Goal: Task Accomplishment & Management: Use online tool/utility

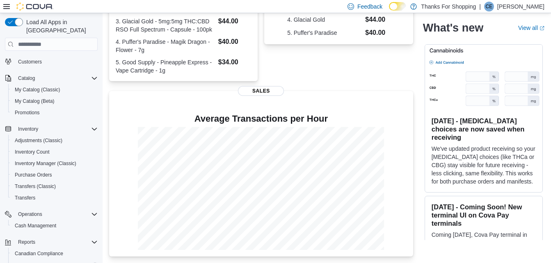
scroll to position [91, 0]
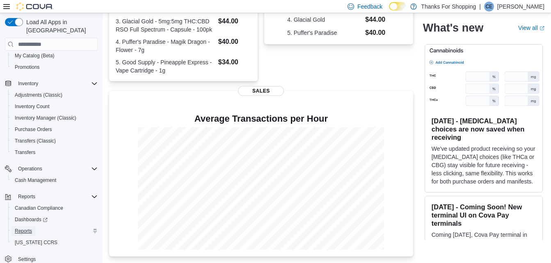
click at [34, 226] on link "Reports" at bounding box center [23, 231] width 24 height 10
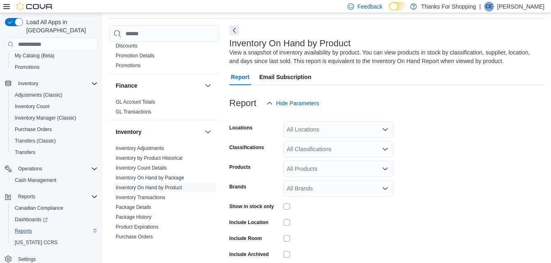
scroll to position [82, 0]
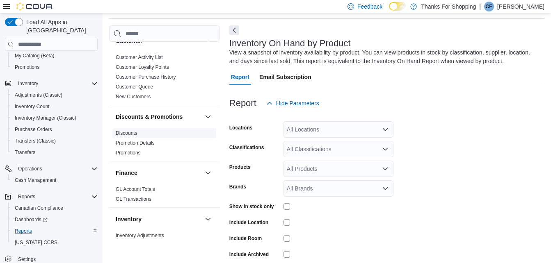
click at [126, 131] on link "Discounts" at bounding box center [127, 133] width 22 height 6
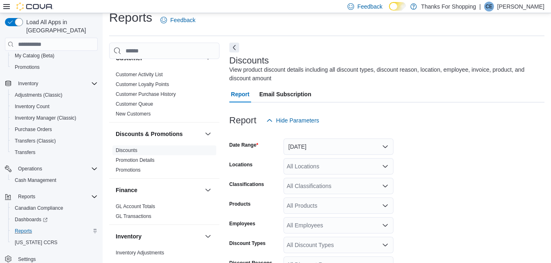
scroll to position [27, 0]
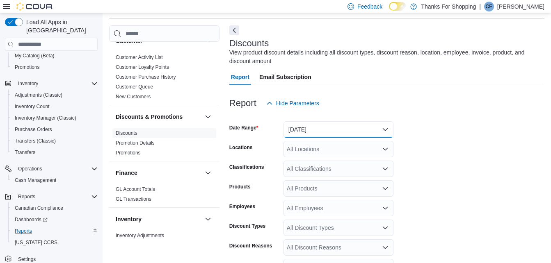
click at [339, 130] on button "[DATE]" at bounding box center [338, 129] width 110 height 16
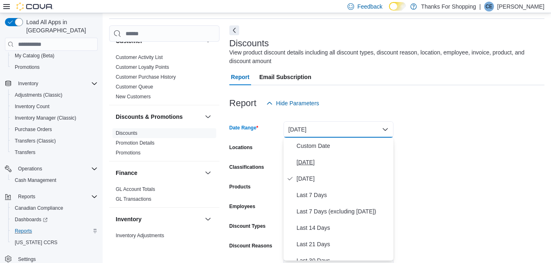
scroll to position [123, 0]
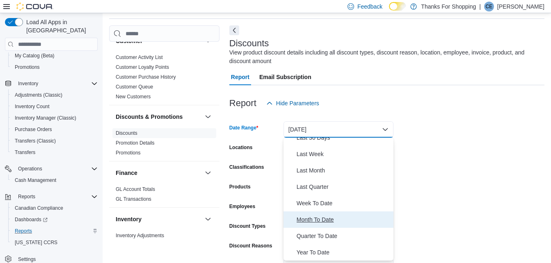
drag, startPoint x: 319, startPoint y: 219, endPoint x: 384, endPoint y: 203, distance: 66.5
click at [320, 220] on span "Month To Date" at bounding box center [342, 220] width 93 height 10
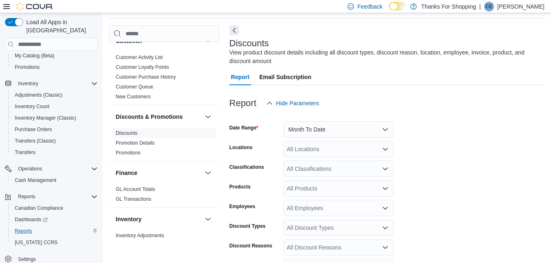
click at [462, 195] on form "Date Range Month To Date Locations All Locations Classifications All Classifica…" at bounding box center [386, 225] width 315 height 226
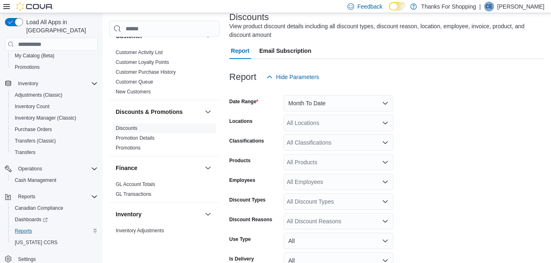
scroll to position [118, 0]
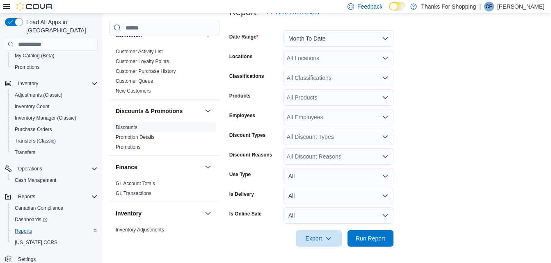
click at [313, 57] on div "All Locations" at bounding box center [338, 58] width 110 height 16
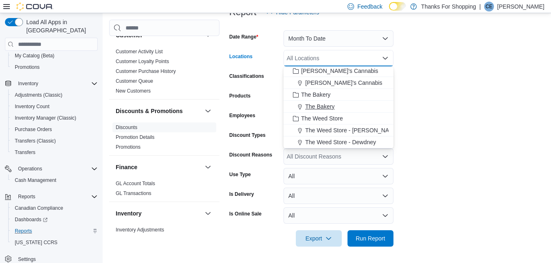
click at [313, 109] on span "The Bakery" at bounding box center [320, 106] width 30 height 8
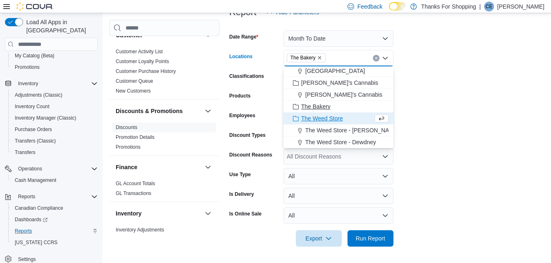
click at [388, 105] on button "The Bakery" at bounding box center [338, 107] width 110 height 12
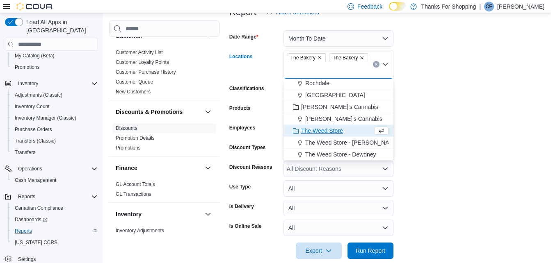
scroll to position [191, 0]
click at [362, 57] on icon "Remove The Bakery from selection in this group" at bounding box center [361, 57] width 5 height 5
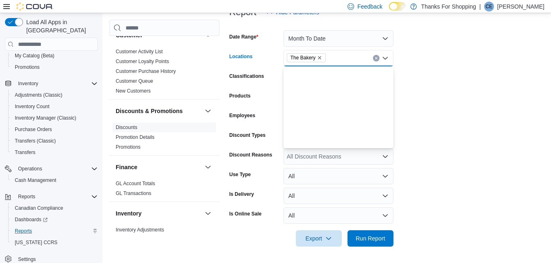
scroll to position [0, 0]
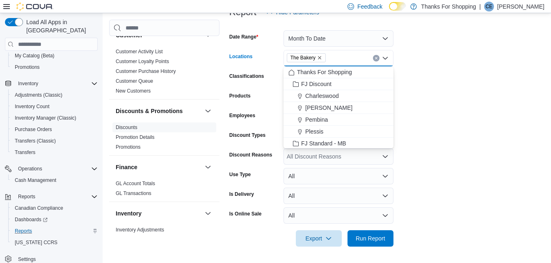
click at [443, 73] on form "Date Range Month To Date Locations The Bakery Combo box. Selected. The Bakery. …" at bounding box center [386, 133] width 315 height 226
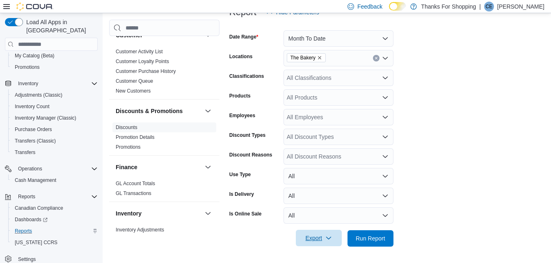
click at [334, 244] on span "Export" at bounding box center [318, 238] width 36 height 16
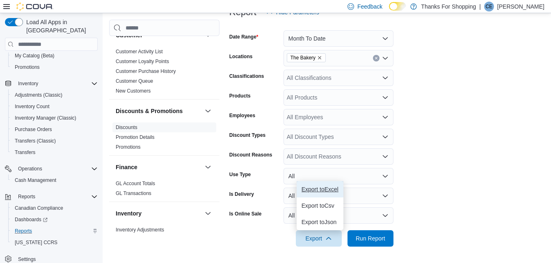
click at [328, 191] on span "Export to Excel" at bounding box center [319, 189] width 37 height 7
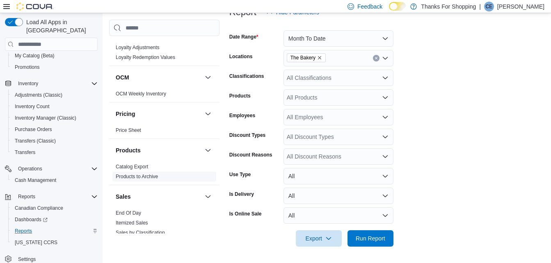
scroll to position [533, 0]
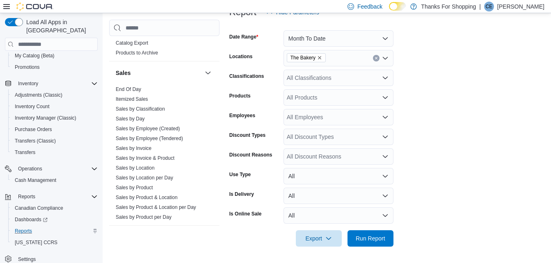
drag, startPoint x: 154, startPoint y: 159, endPoint x: 276, endPoint y: 130, distance: 126.1
click at [154, 159] on link "Sales by Invoice & Product" at bounding box center [145, 158] width 59 height 6
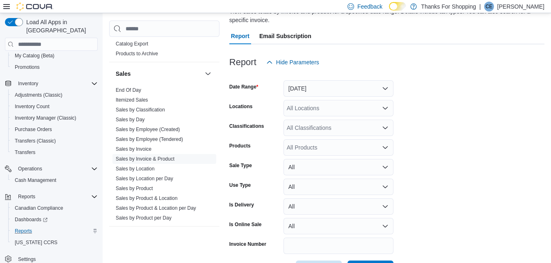
scroll to position [27, 0]
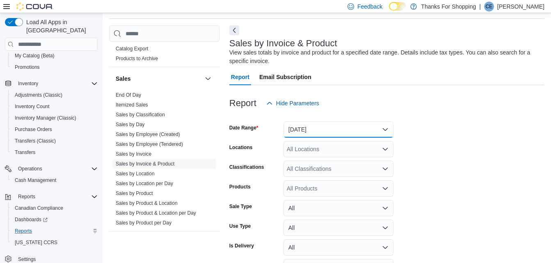
click at [333, 135] on button "[DATE]" at bounding box center [338, 129] width 110 height 16
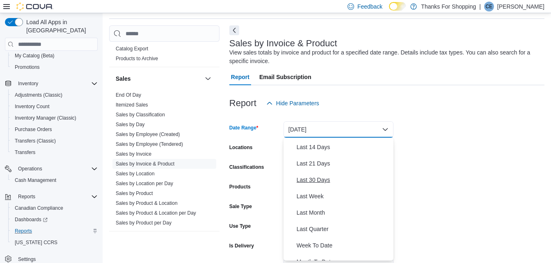
scroll to position [123, 0]
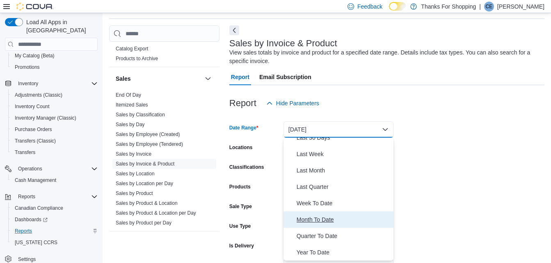
click at [318, 217] on span "Month To Date" at bounding box center [342, 220] width 93 height 10
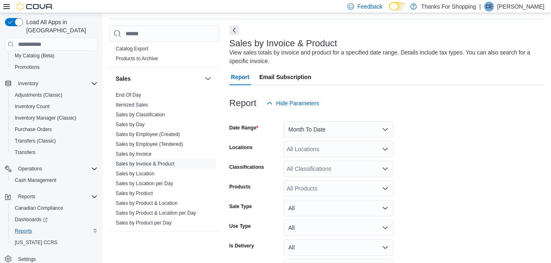
click at [528, 161] on form "Date Range Month To Date Locations All Locations Classifications All Classifica…" at bounding box center [386, 215] width 315 height 207
click at [310, 155] on div "All Locations" at bounding box center [338, 149] width 110 height 16
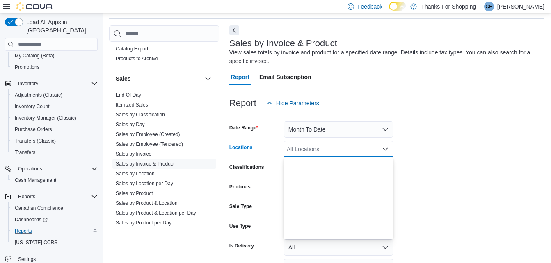
scroll to position [215, 0]
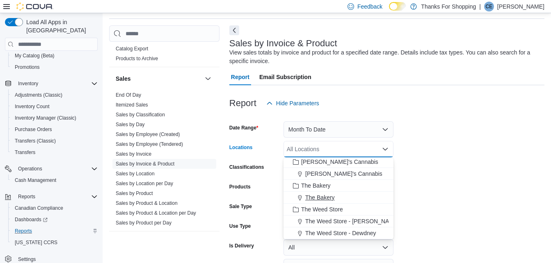
drag, startPoint x: 312, startPoint y: 200, endPoint x: 460, endPoint y: 192, distance: 147.4
click at [313, 200] on span "The Bakery" at bounding box center [320, 197] width 30 height 8
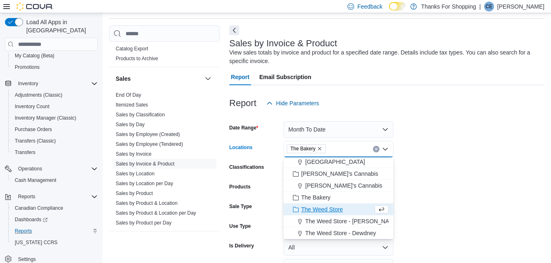
scroll to position [0, 0]
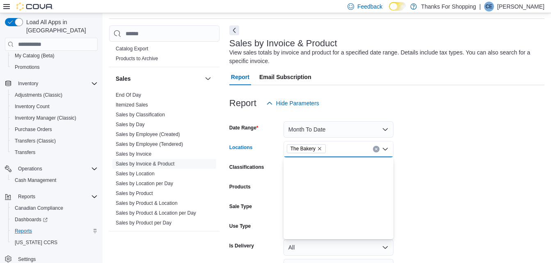
drag, startPoint x: 461, startPoint y: 192, endPoint x: 391, endPoint y: 187, distance: 69.9
click at [460, 192] on form "Date Range Month To Date Locations The Bakery Combo box. Selected. The Bakery. …" at bounding box center [386, 215] width 315 height 207
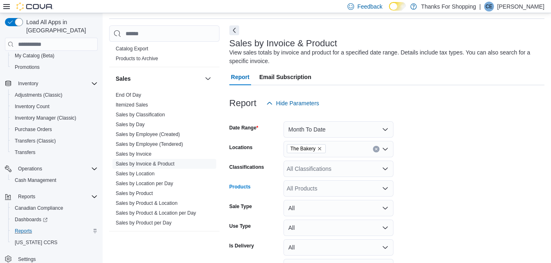
click at [333, 189] on div "All Products" at bounding box center [338, 188] width 110 height 16
drag, startPoint x: 492, startPoint y: 197, endPoint x: 412, endPoint y: 198, distance: 79.1
click at [491, 197] on form "Date Range Month To Date Locations The Bakery Classifications All Classificatio…" at bounding box center [386, 215] width 315 height 207
click at [360, 206] on button "All" at bounding box center [338, 208] width 110 height 16
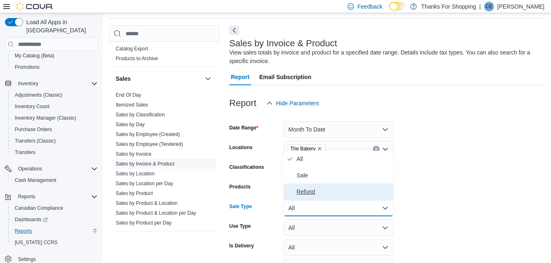
click at [327, 190] on span "Refund" at bounding box center [342, 192] width 93 height 10
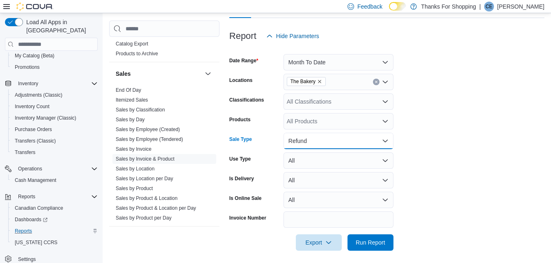
scroll to position [99, 0]
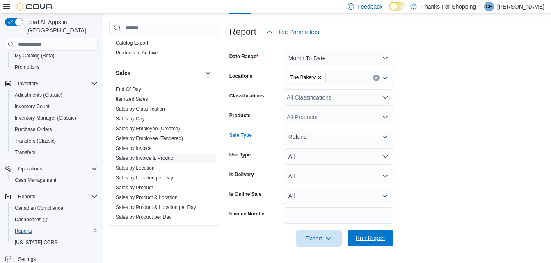
click at [371, 236] on span "Run Report" at bounding box center [370, 238] width 30 height 8
